Goal: Task Accomplishment & Management: Use online tool/utility

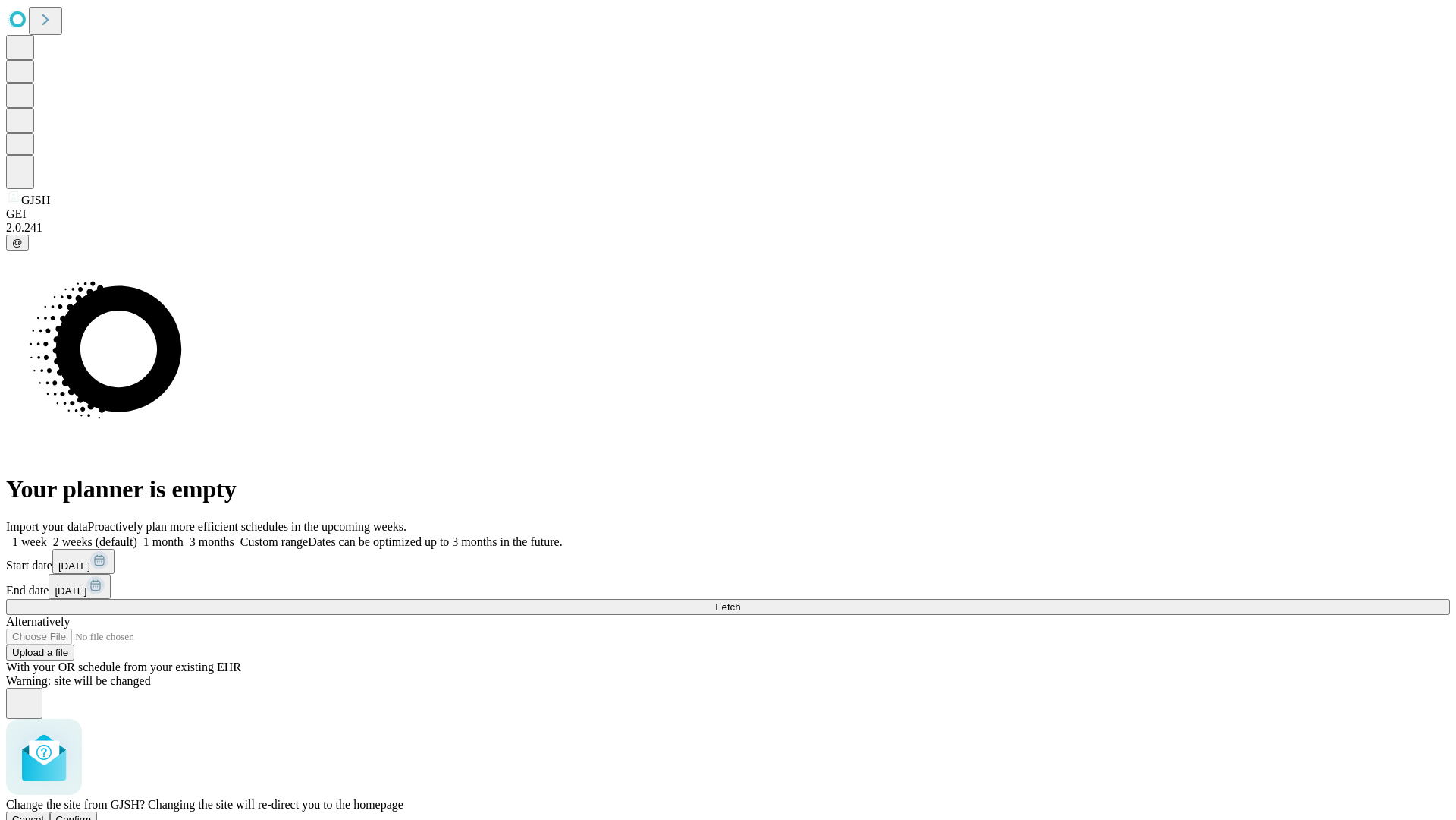
click at [92, 814] on span "Confirm" at bounding box center [74, 819] width 36 height 11
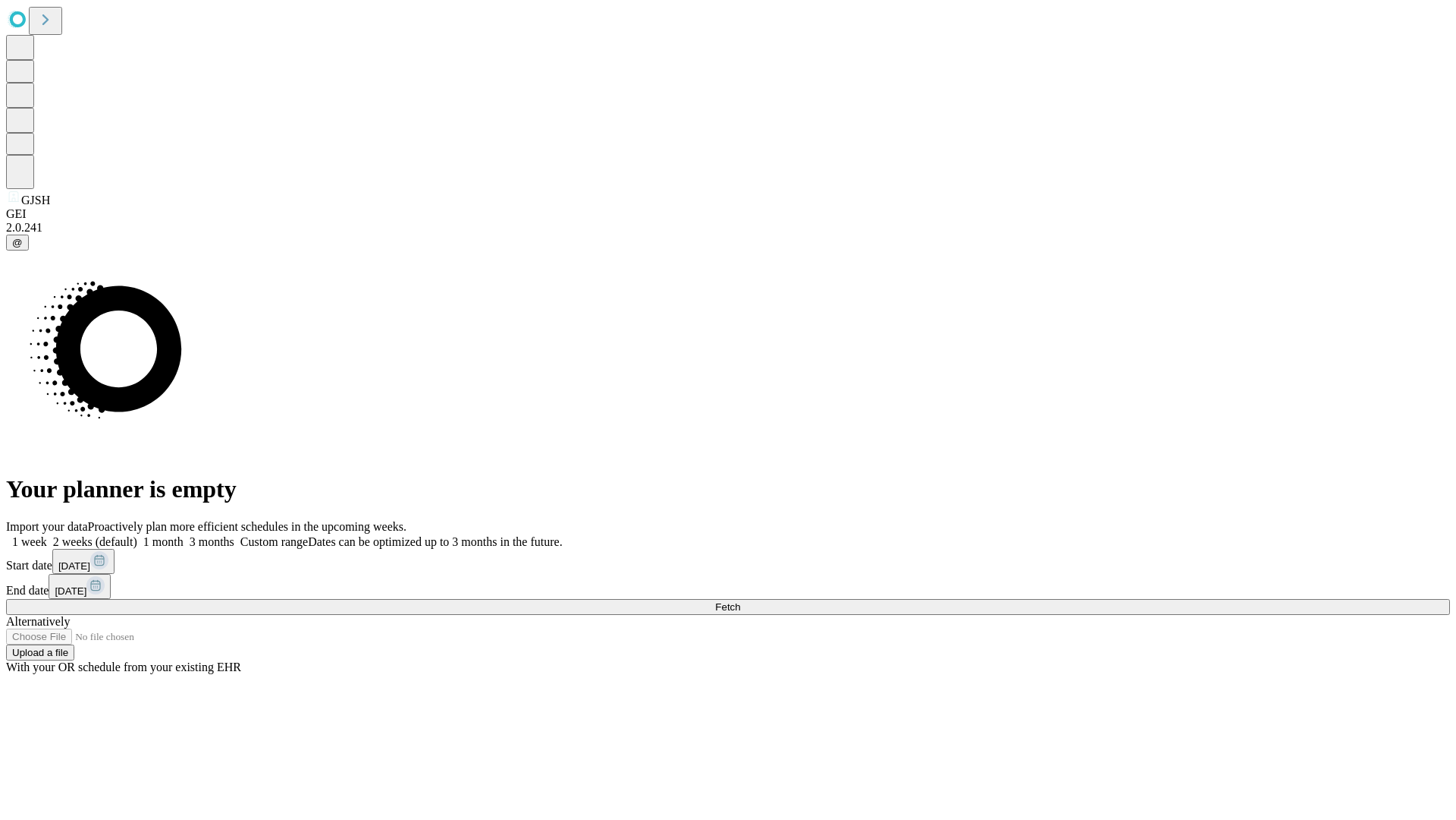
click at [137, 535] on label "2 weeks (default)" at bounding box center [92, 541] width 90 height 13
click at [740, 601] on span "Fetch" at bounding box center [728, 607] width 25 height 11
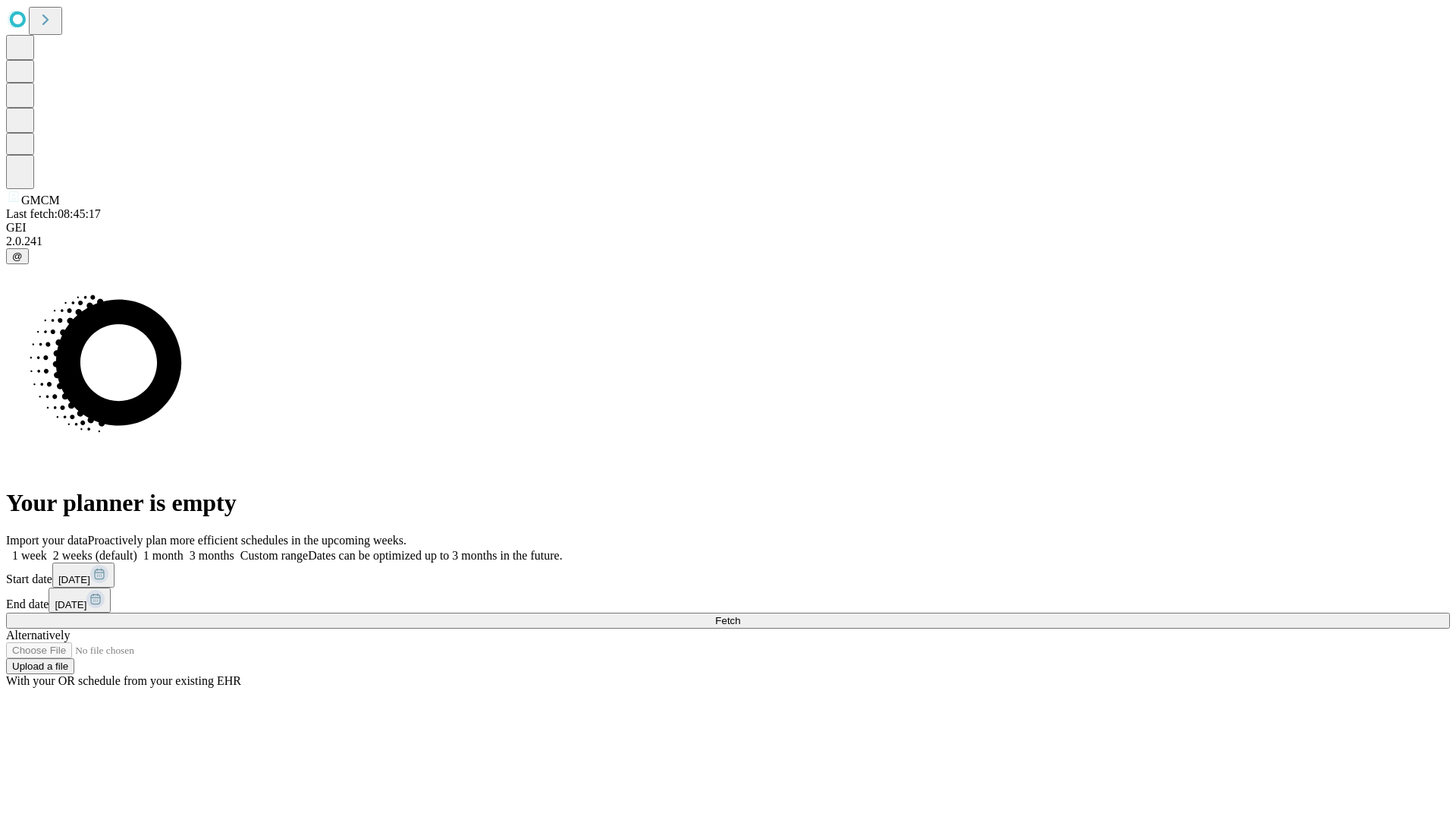
click at [137, 548] on label "2 weeks (default)" at bounding box center [92, 555] width 90 height 13
click at [740, 615] on span "Fetch" at bounding box center [728, 620] width 25 height 11
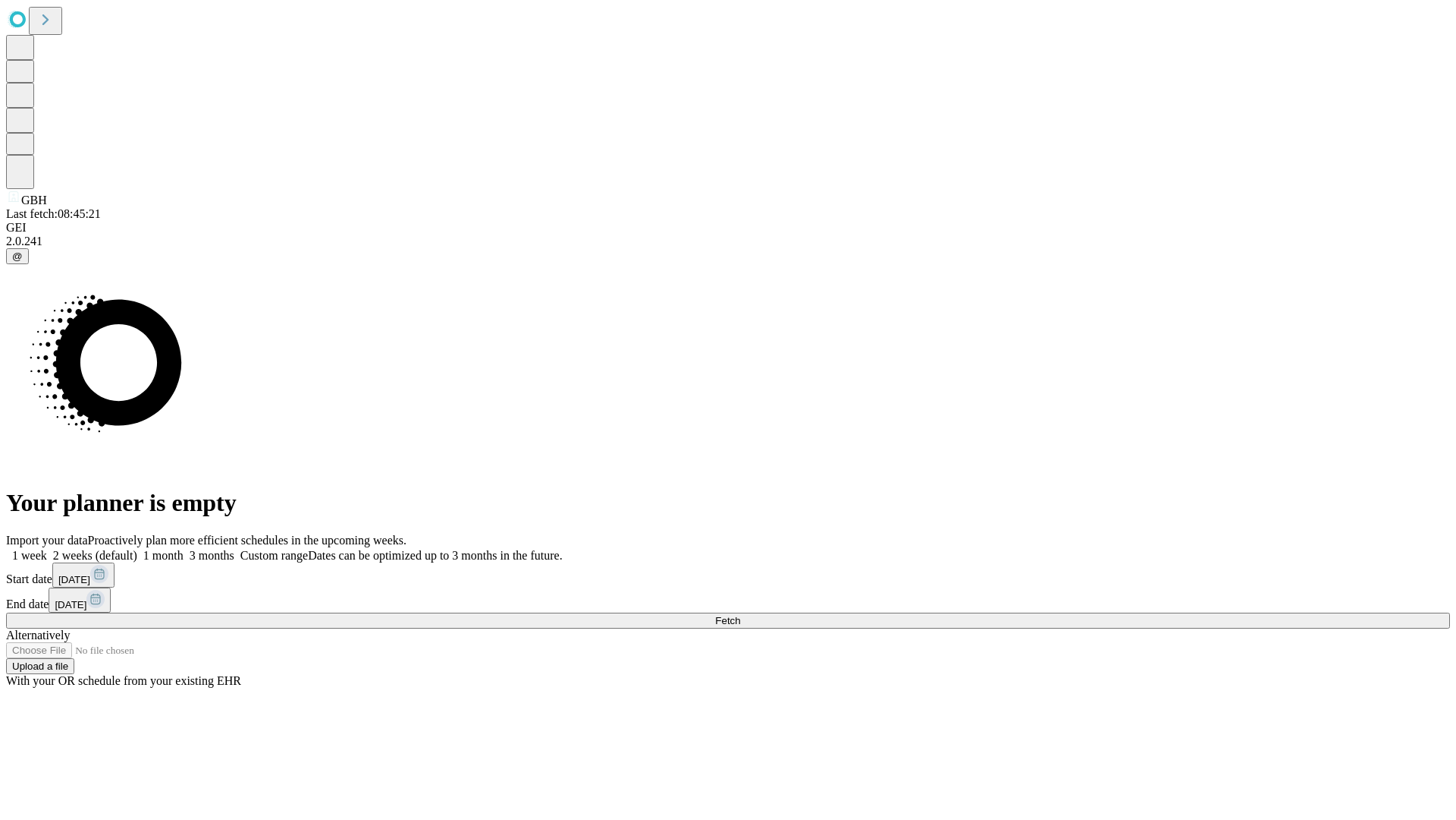
click at [137, 548] on label "2 weeks (default)" at bounding box center [92, 555] width 90 height 13
click at [740, 615] on span "Fetch" at bounding box center [728, 620] width 25 height 11
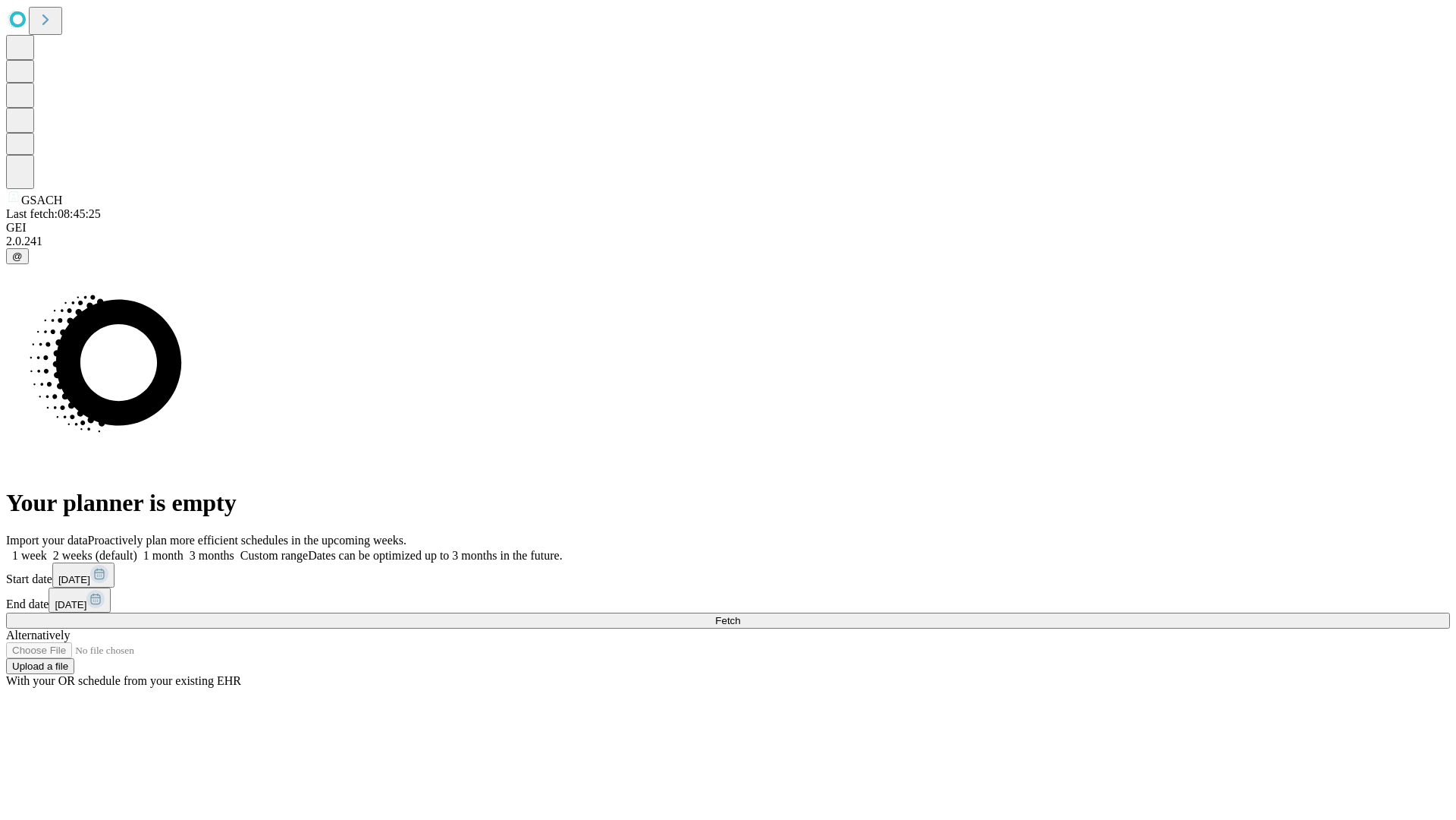
click at [137, 548] on label "2 weeks (default)" at bounding box center [92, 555] width 90 height 13
click at [740, 615] on span "Fetch" at bounding box center [728, 620] width 25 height 11
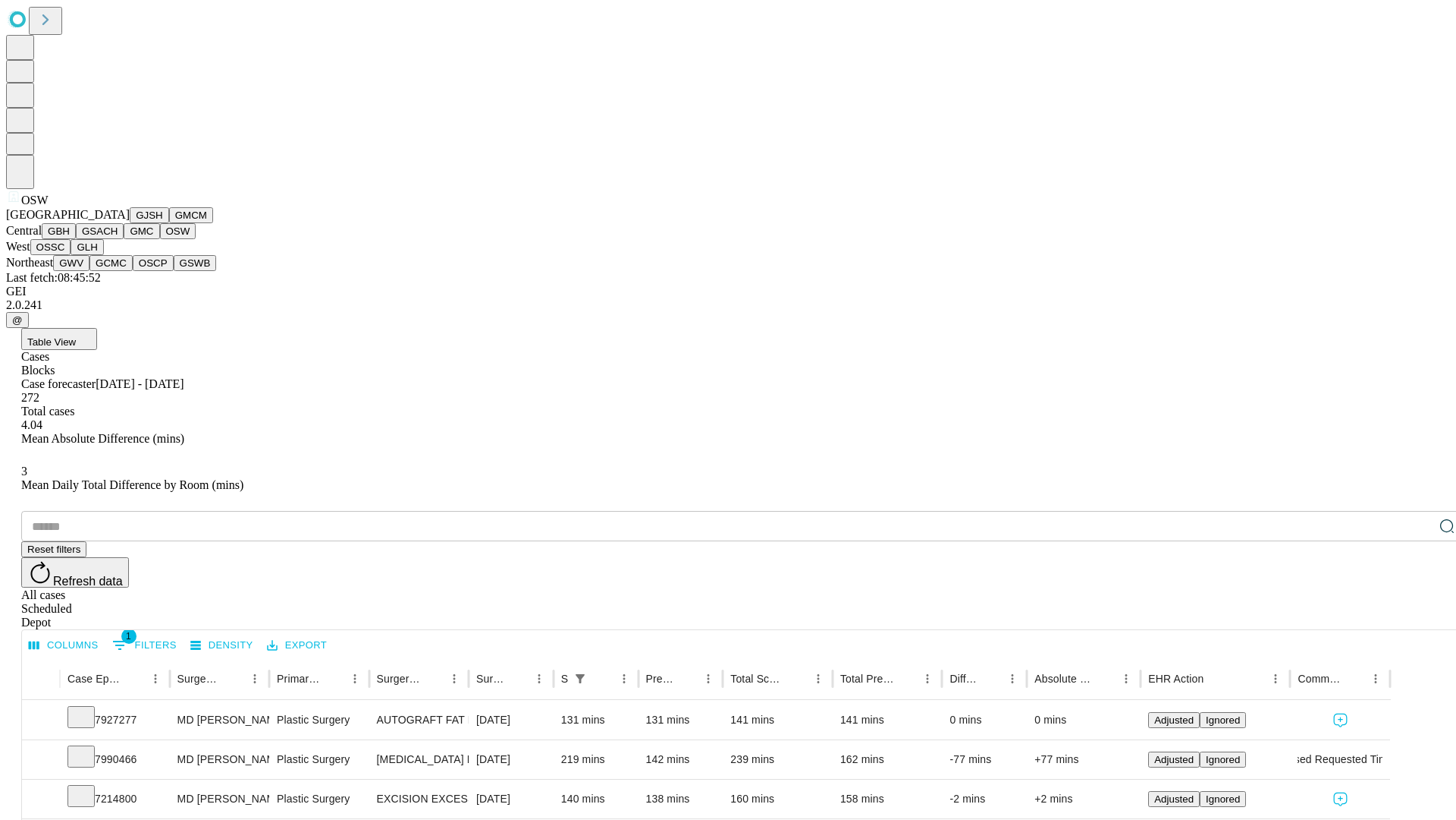
click at [71, 255] on button "OSSC" at bounding box center [50, 246] width 41 height 15
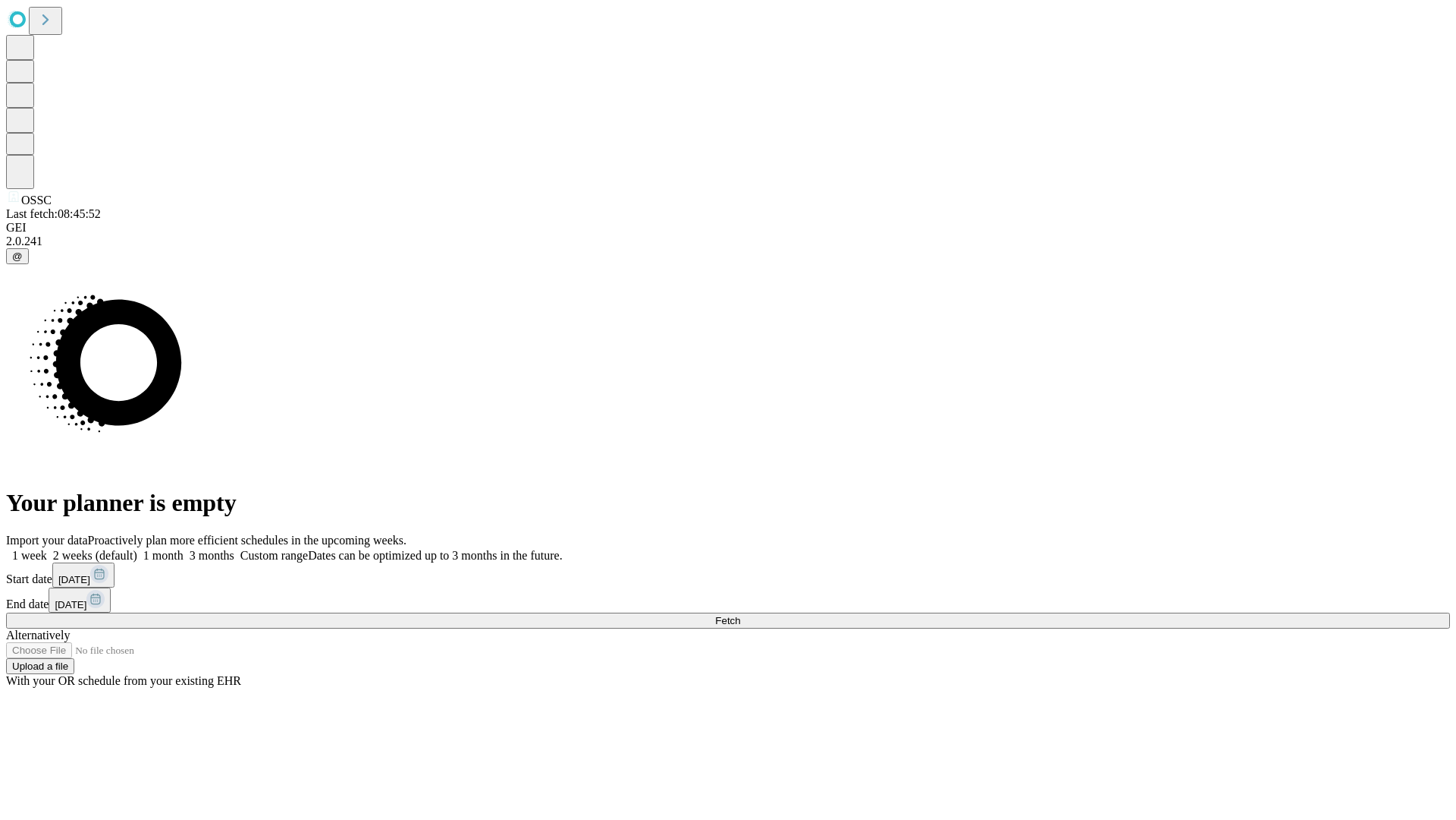
click at [740, 615] on span "Fetch" at bounding box center [728, 620] width 25 height 11
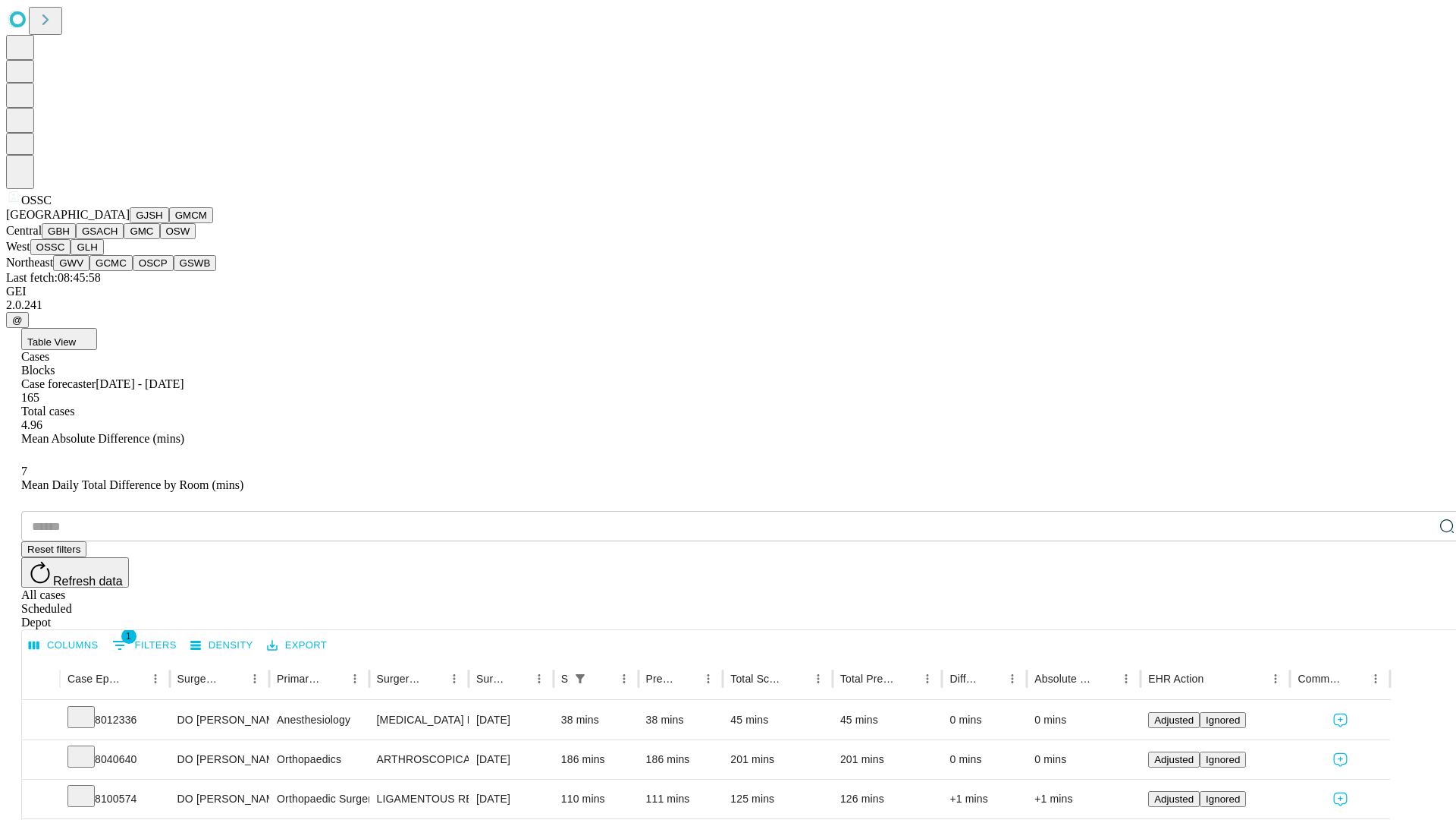
click at [103, 255] on button "GLH" at bounding box center [87, 246] width 33 height 15
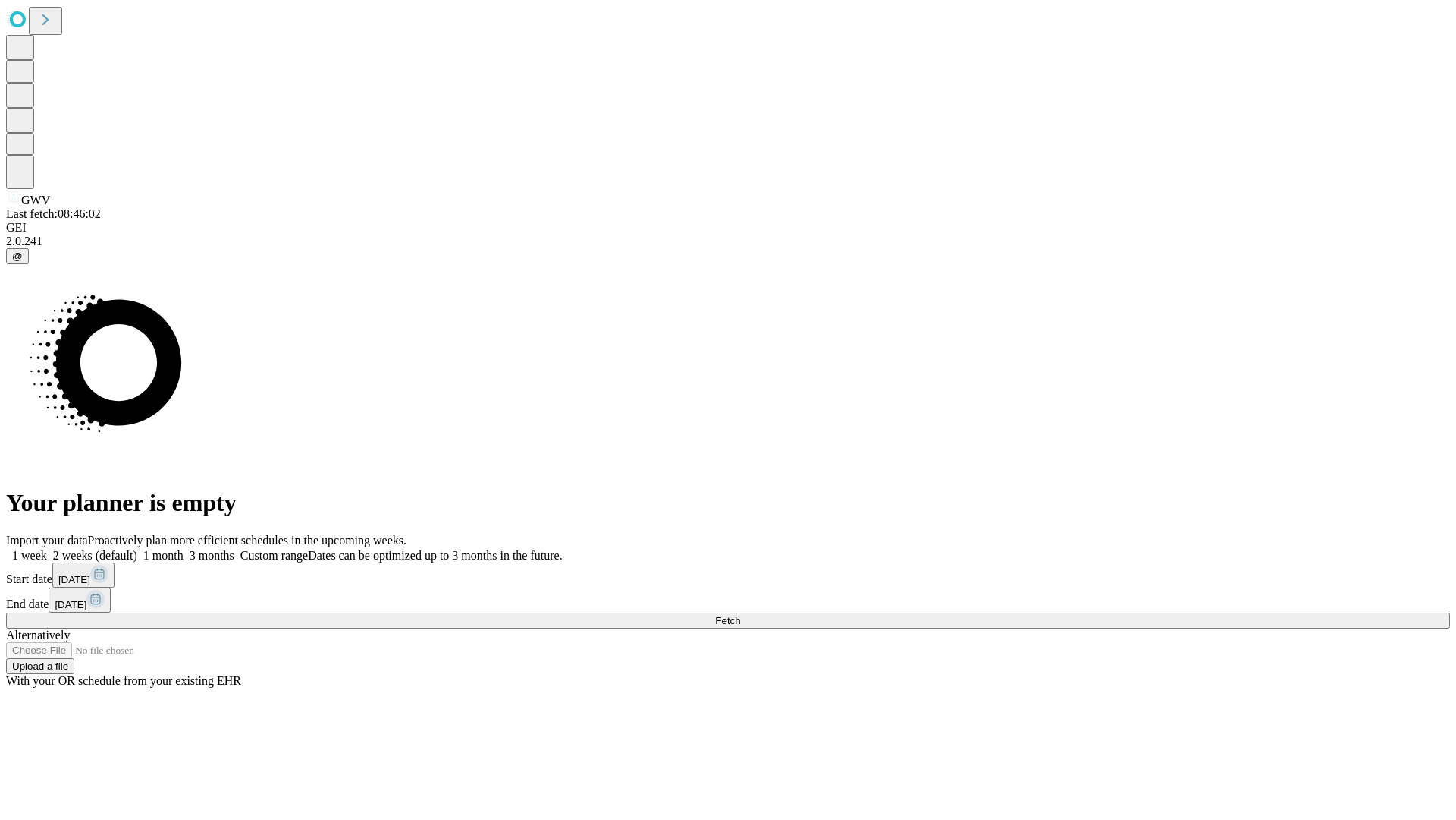
click at [137, 548] on label "2 weeks (default)" at bounding box center [92, 555] width 90 height 13
click at [740, 615] on span "Fetch" at bounding box center [728, 620] width 25 height 11
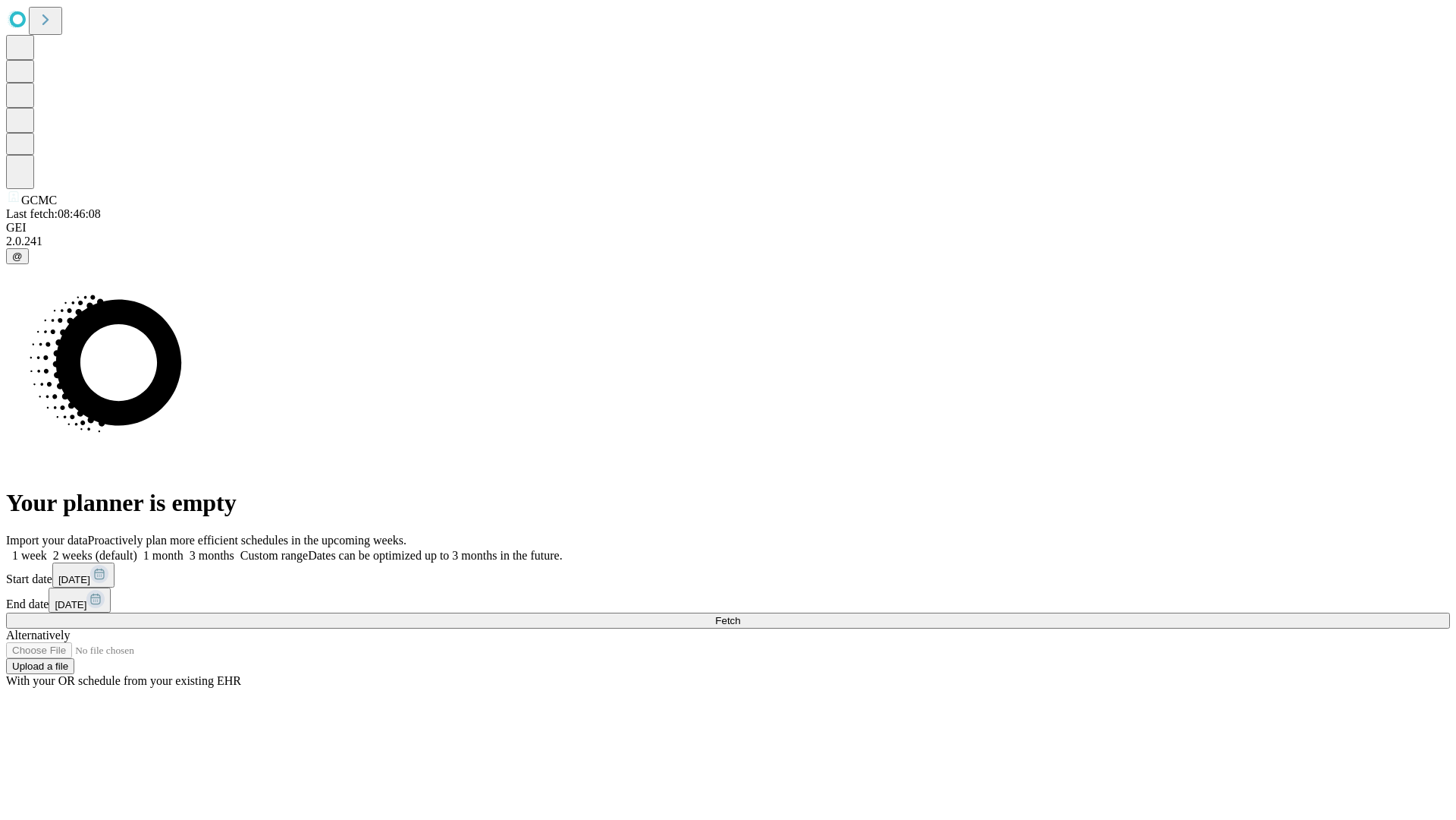
click at [137, 548] on label "2 weeks (default)" at bounding box center [92, 555] width 90 height 13
click at [740, 615] on span "Fetch" at bounding box center [728, 620] width 25 height 11
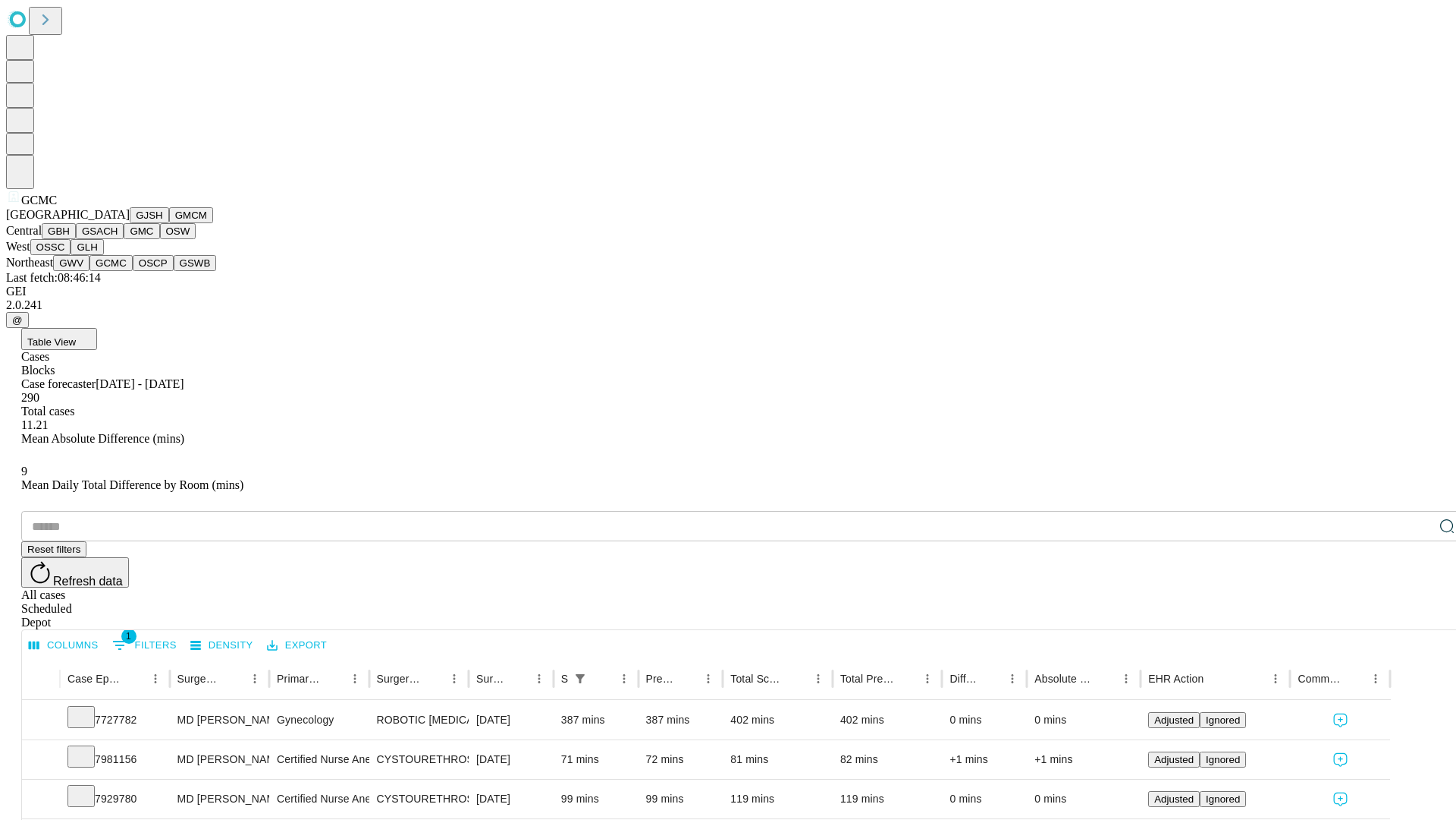
click at [133, 271] on button "OSCP" at bounding box center [153, 262] width 41 height 15
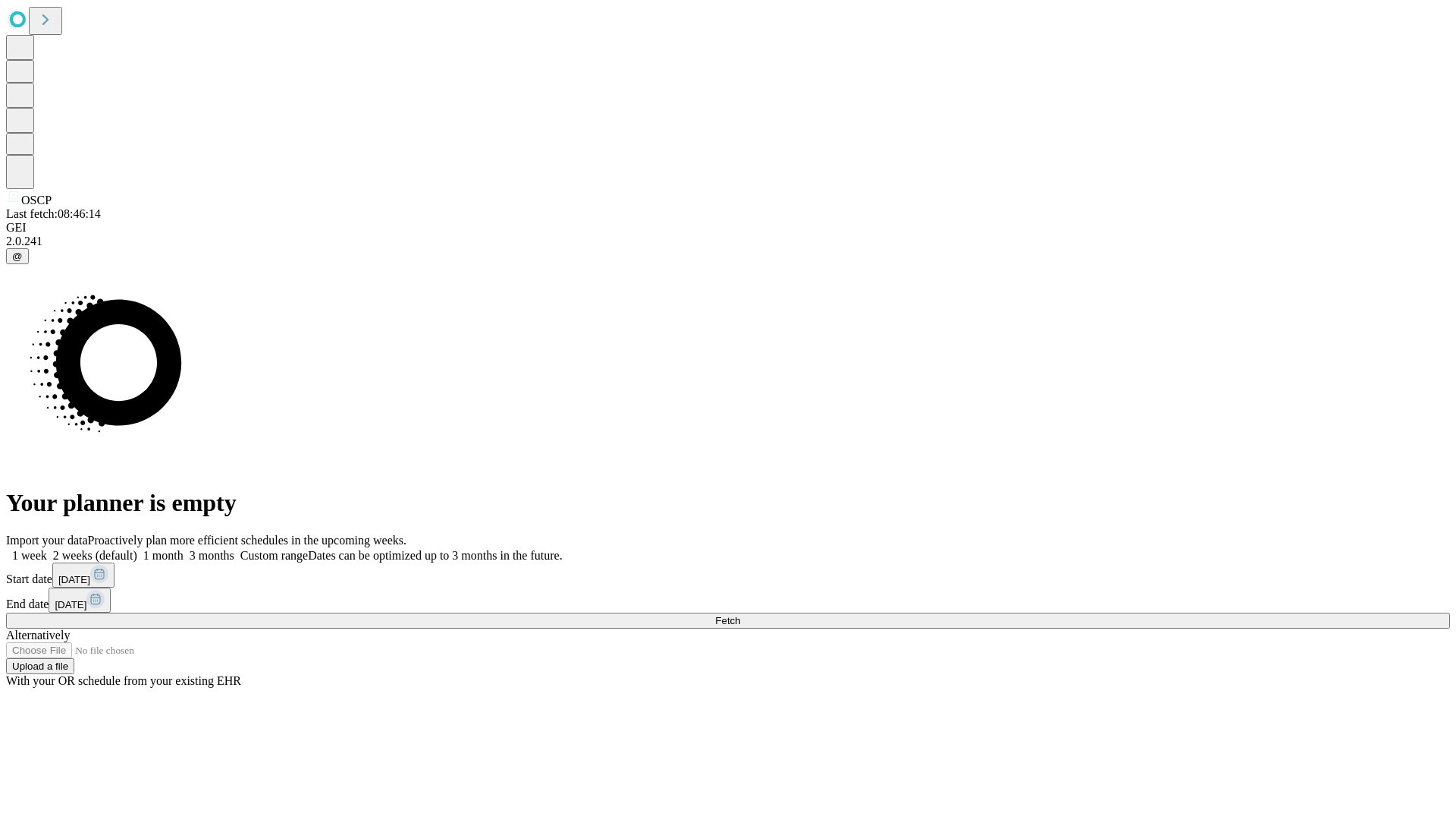
click at [740, 615] on span "Fetch" at bounding box center [728, 620] width 25 height 11
